Goal: Book appointment/travel/reservation

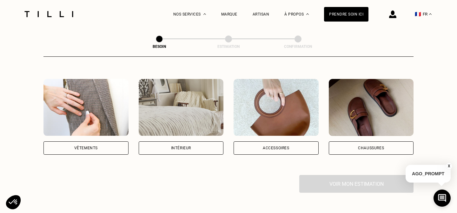
scroll to position [109, 0]
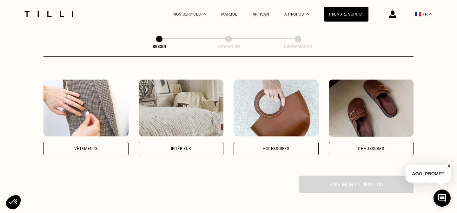
click at [291, 142] on div "Accessoires" at bounding box center [275, 148] width 85 height 13
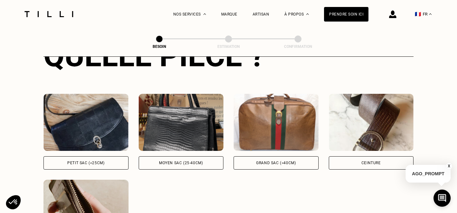
scroll to position [268, 0]
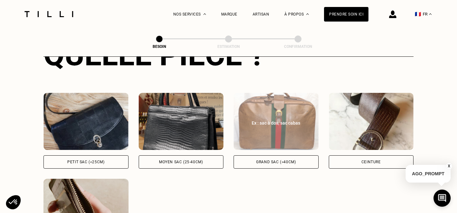
click at [263, 157] on div "Grand sac (>40cm)" at bounding box center [275, 161] width 85 height 13
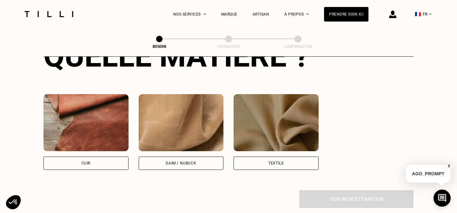
scroll to position [526, 0]
click at [264, 159] on div "Textile" at bounding box center [275, 162] width 85 height 13
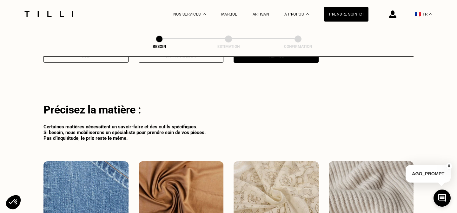
scroll to position [625, 0]
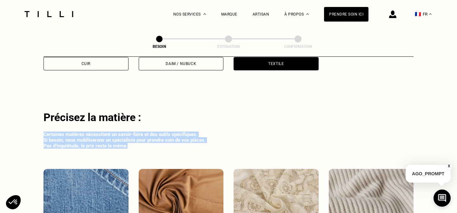
drag, startPoint x: 166, startPoint y: 137, endPoint x: 165, endPoint y: 115, distance: 21.6
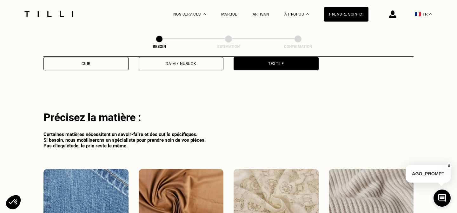
click at [165, 115] on div "Précisez la matière :" at bounding box center [228, 117] width 370 height 13
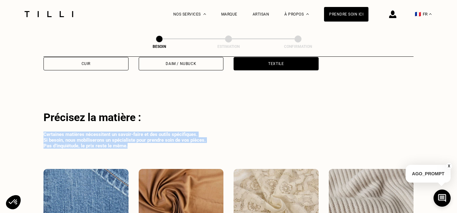
drag, startPoint x: 165, startPoint y: 141, endPoint x: 165, endPoint y: 121, distance: 20.0
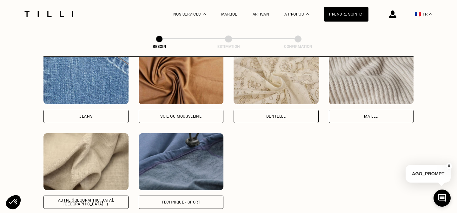
scroll to position [747, 0]
click at [189, 148] on img at bounding box center [181, 161] width 85 height 57
select select "FR"
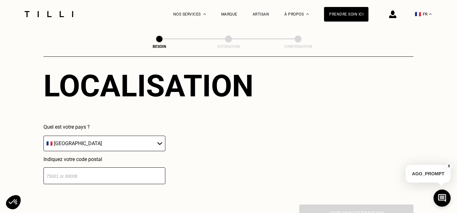
scroll to position [958, 0]
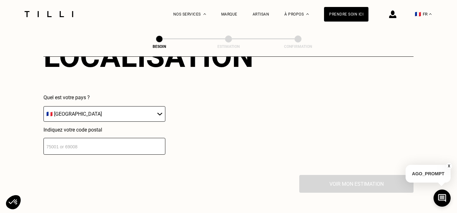
click at [150, 145] on input "number" at bounding box center [104, 146] width 122 height 17
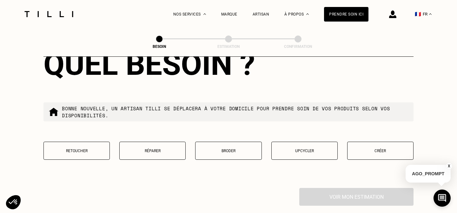
scroll to position [1108, 0]
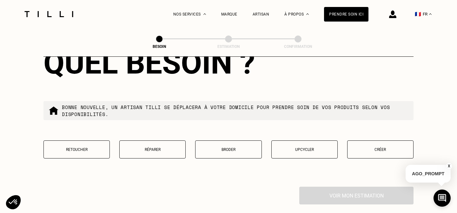
type input "75009"
click at [240, 147] on p "Broder" at bounding box center [228, 149] width 59 height 4
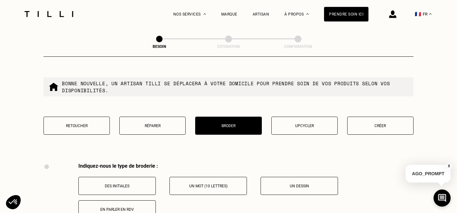
scroll to position [1131, 0]
click at [366, 124] on p "Créer" at bounding box center [379, 126] width 59 height 4
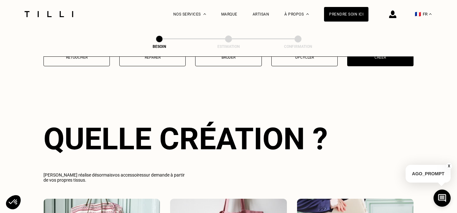
scroll to position [1122, 0]
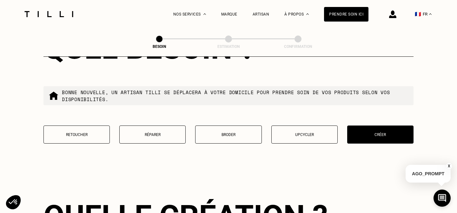
click at [172, 133] on p "Réparer" at bounding box center [152, 135] width 59 height 4
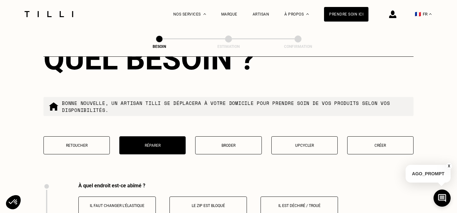
scroll to position [1111, 0]
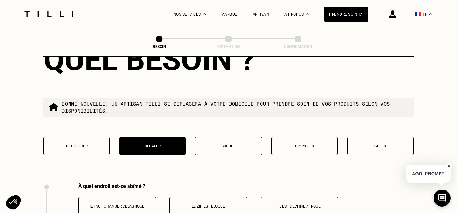
click at [374, 144] on button "Créer" at bounding box center [380, 146] width 66 height 18
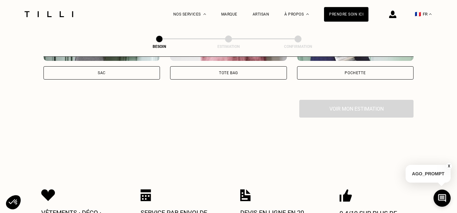
scroll to position [1321, 0]
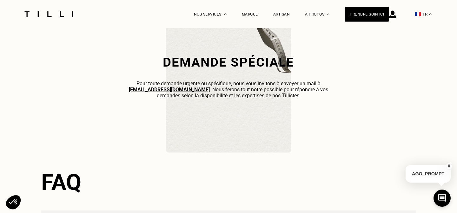
scroll to position [1758, 0]
